Goal: Task Accomplishment & Management: Manage account settings

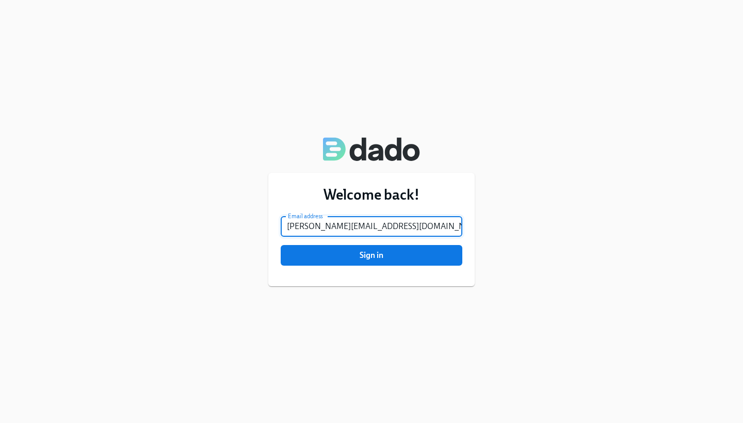
type input "[PERSON_NAME][EMAIL_ADDRESS][DOMAIN_NAME]"
click at [371, 255] on button "Sign in" at bounding box center [372, 255] width 182 height 21
click at [356, 259] on span "Sign in" at bounding box center [371, 255] width 167 height 10
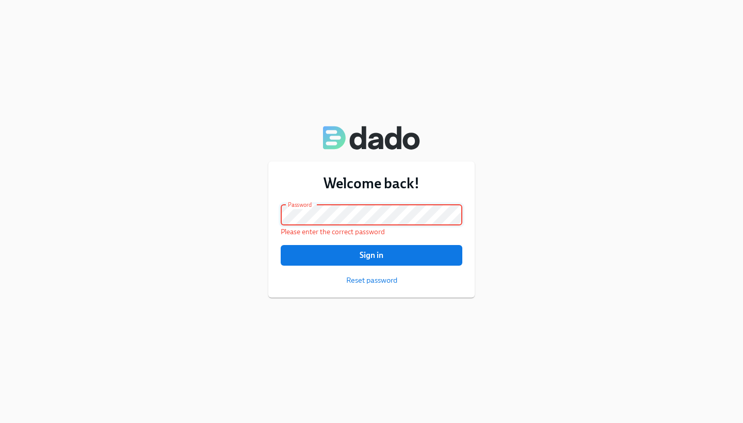
click at [271, 215] on div "Welcome back! Email address [PERSON_NAME][EMAIL_ADDRESS][DOMAIN_NAME] Email add…" at bounding box center [371, 229] width 206 height 136
click at [321, 248] on button "Sign in" at bounding box center [372, 255] width 182 height 21
click at [249, 216] on div "Welcome back! Email address natalie.kitts@charliehealth.com Email address Passw…" at bounding box center [371, 211] width 743 height 423
click at [324, 251] on span "Sign in" at bounding box center [371, 255] width 167 height 10
click at [374, 280] on span "Reset password" at bounding box center [371, 280] width 51 height 10
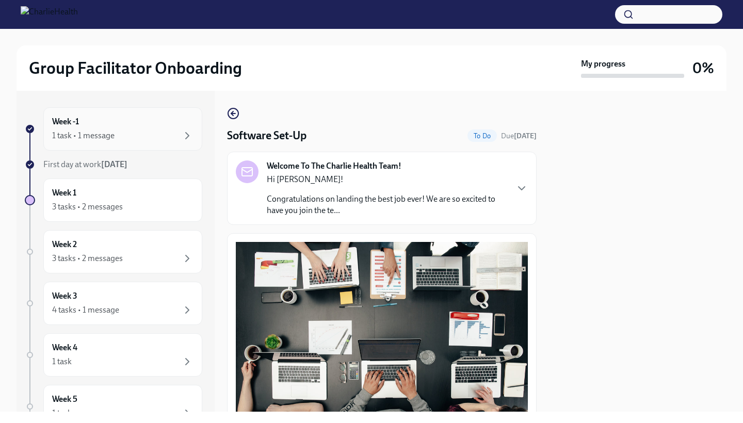
click at [104, 136] on div "1 task • 1 message" at bounding box center [83, 135] width 62 height 11
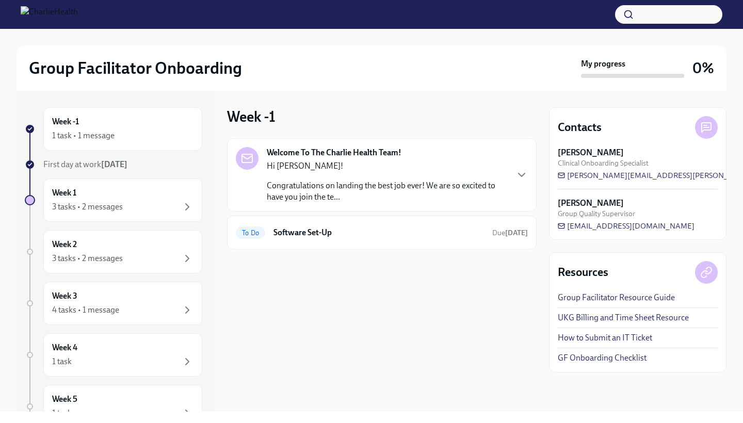
click at [605, 319] on link "UKG Billing and Time Sheet Resource" at bounding box center [622, 317] width 131 height 11
